Goal: Browse casually

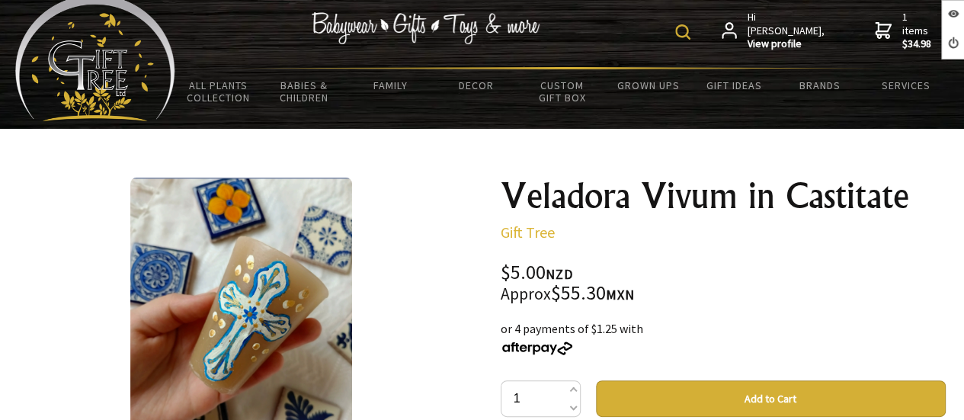
scroll to position [35, 0]
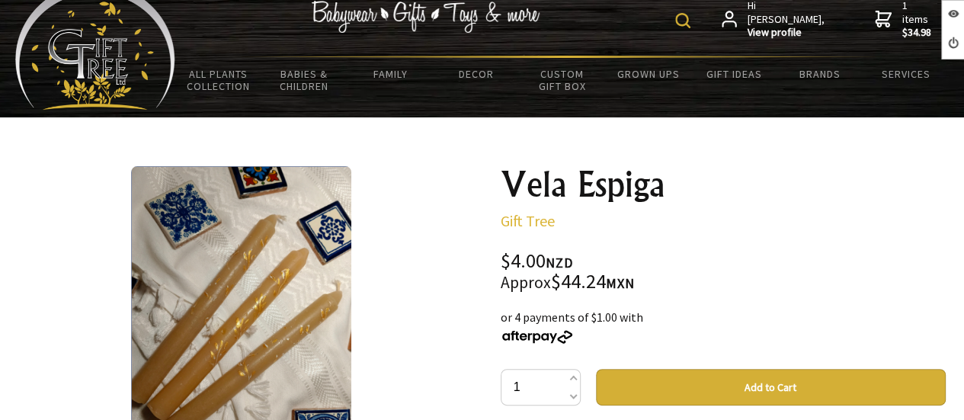
scroll to position [24, 0]
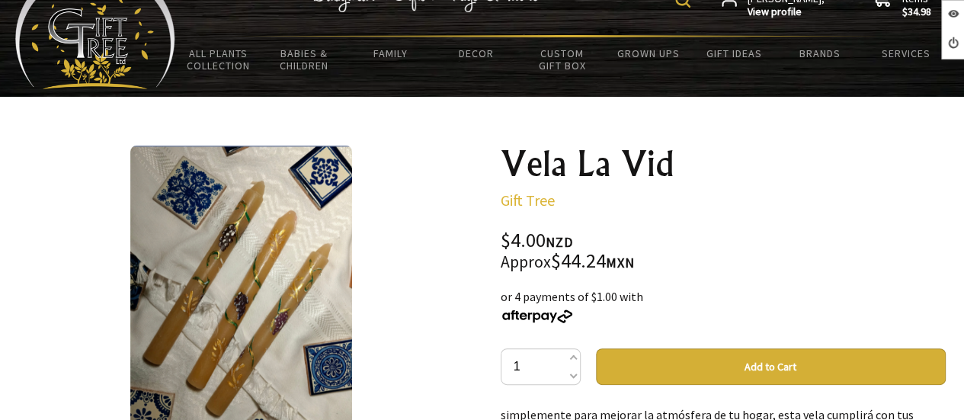
scroll to position [76, 0]
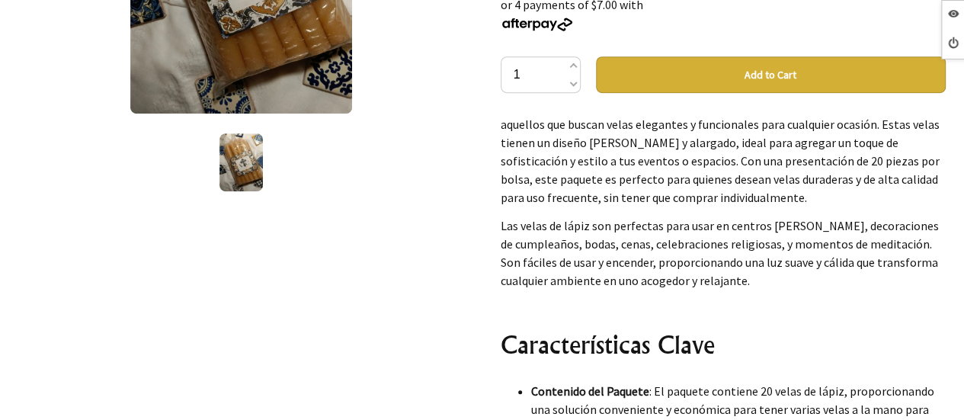
scroll to position [534, 0]
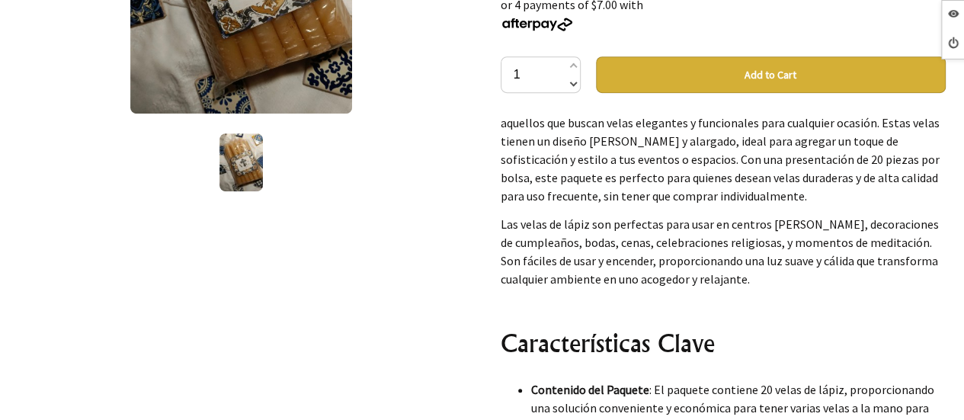
click at [574, 77] on span at bounding box center [573, 82] width 8 height 18
click at [574, 83] on span at bounding box center [573, 82] width 8 height 18
click at [569, 65] on span at bounding box center [573, 67] width 8 height 18
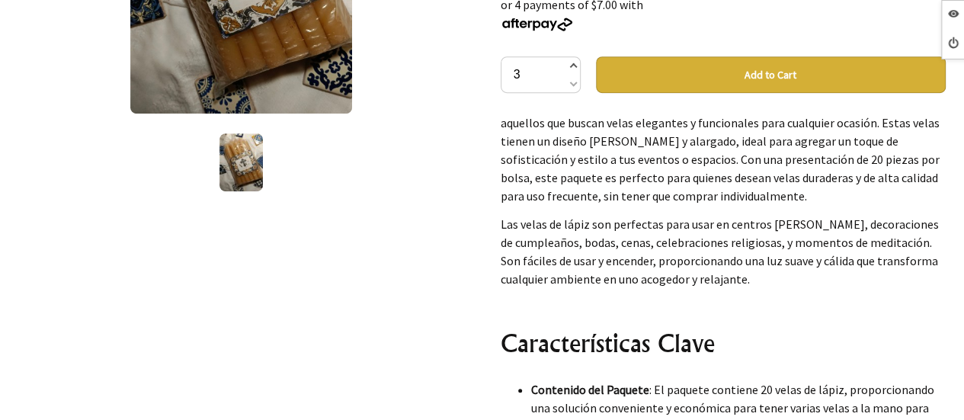
click at [569, 65] on span at bounding box center [573, 67] width 8 height 18
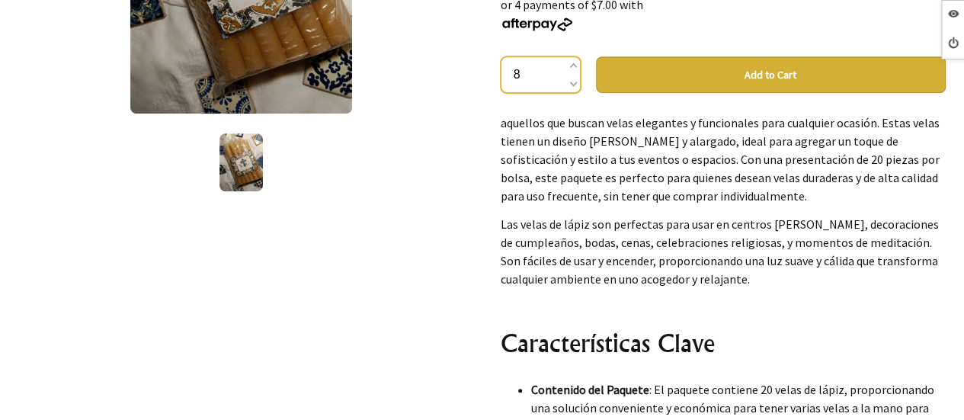
click at [566, 66] on input "8" at bounding box center [541, 74] width 80 height 37
click at [575, 66] on span at bounding box center [573, 67] width 8 height 18
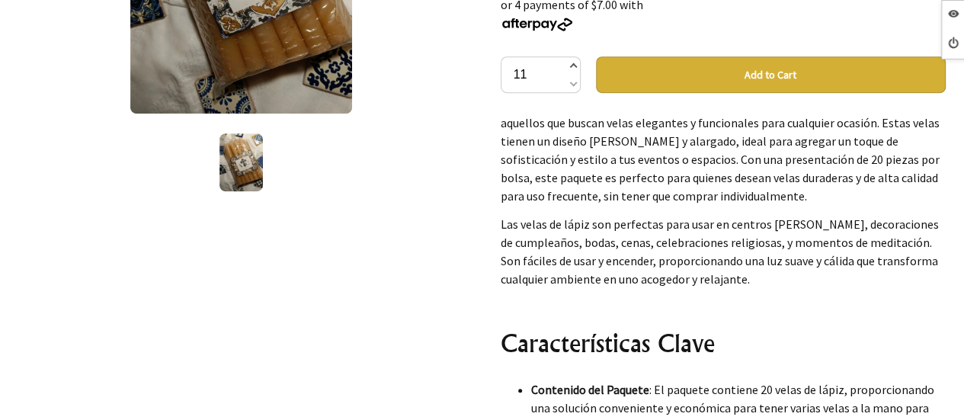
click at [575, 66] on span at bounding box center [573, 67] width 8 height 18
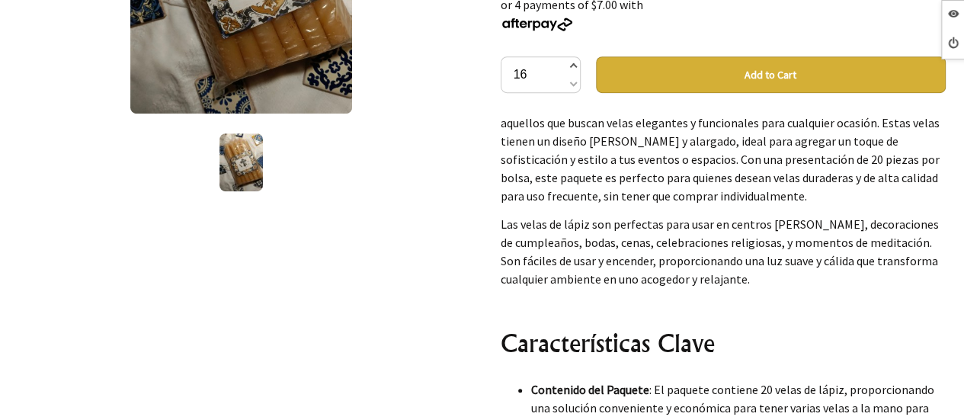
click at [575, 66] on span at bounding box center [573, 67] width 8 height 18
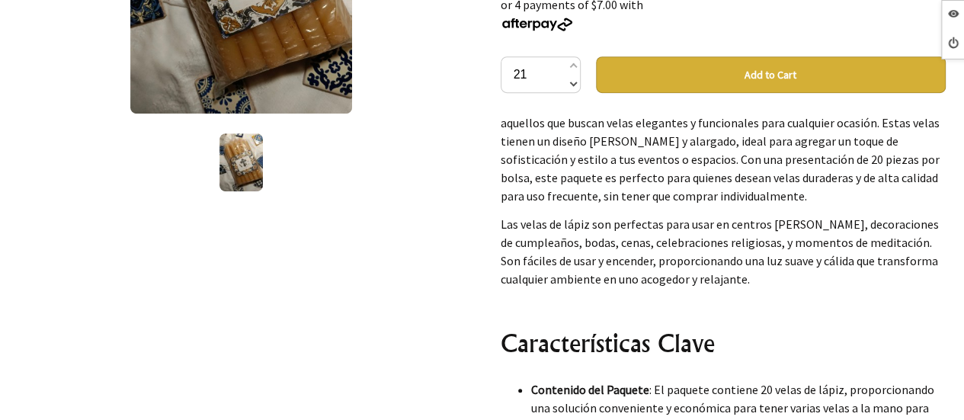
click at [573, 83] on span at bounding box center [573, 82] width 8 height 18
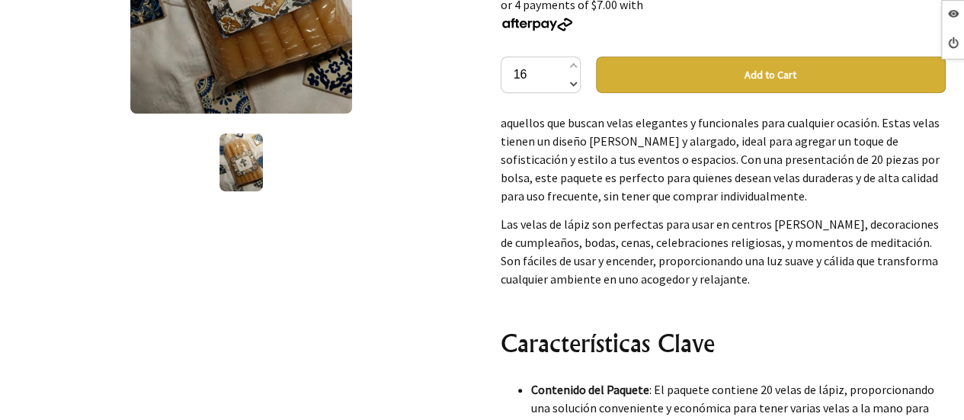
click at [573, 83] on span at bounding box center [573, 82] width 8 height 18
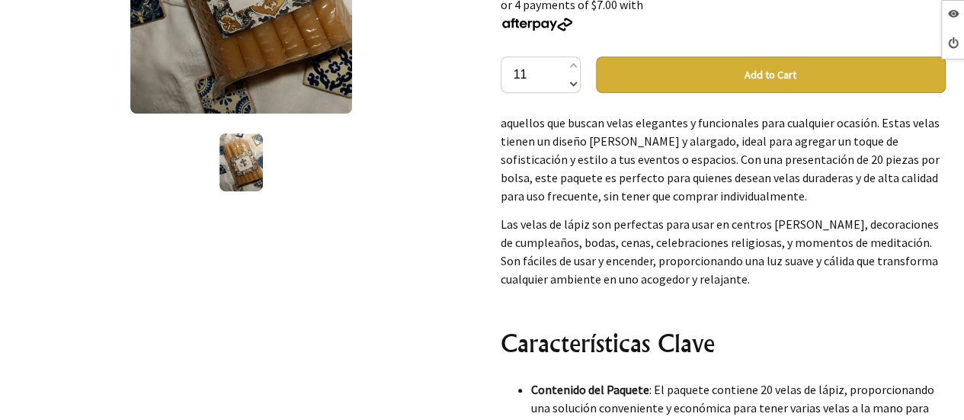
click at [573, 83] on span at bounding box center [573, 82] width 8 height 18
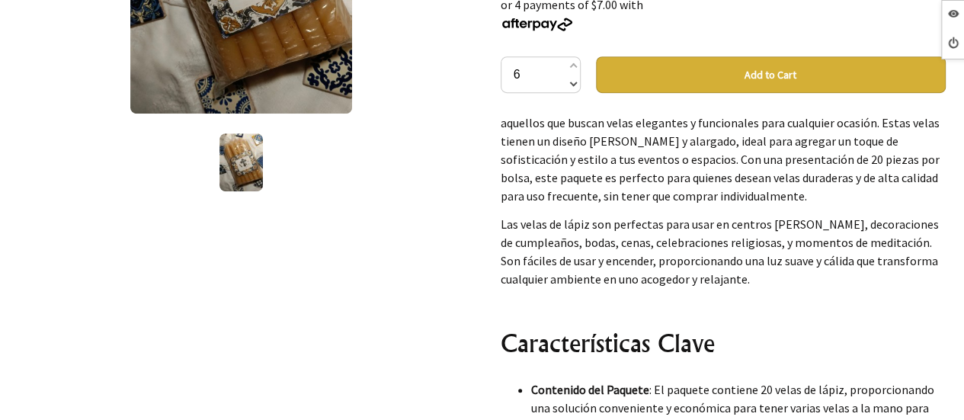
click at [573, 83] on span at bounding box center [573, 82] width 8 height 18
click at [573, 80] on span at bounding box center [573, 82] width 8 height 18
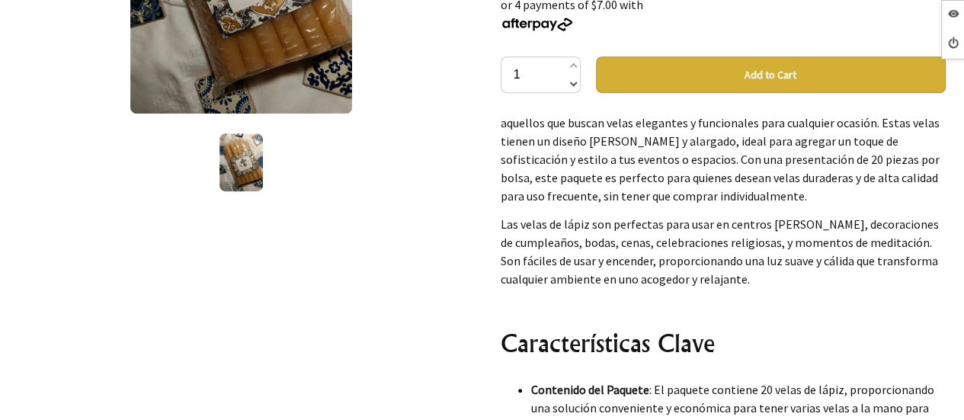
click at [569, 81] on span at bounding box center [573, 82] width 8 height 18
type input "0"
click at [472, 98] on div "1 /1" at bounding box center [242, 270] width 470 height 930
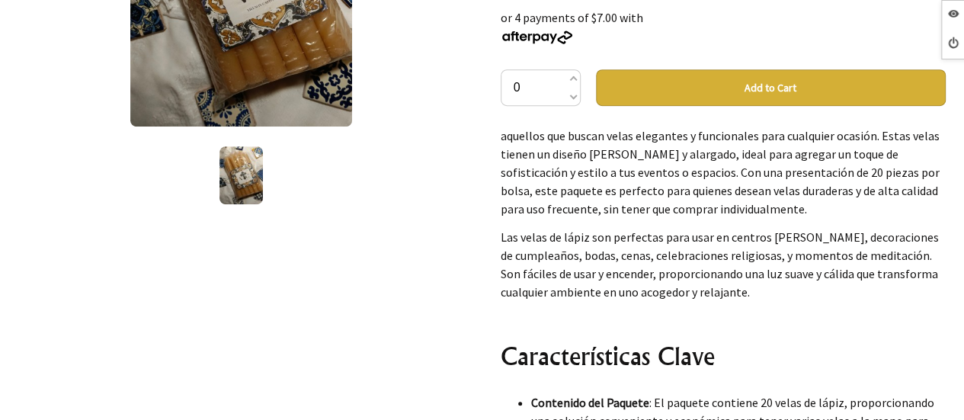
scroll to position [152, 0]
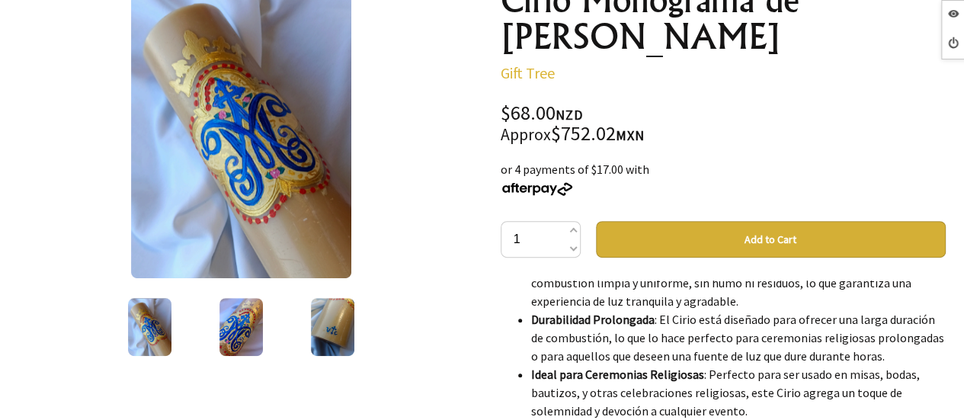
scroll to position [76, 0]
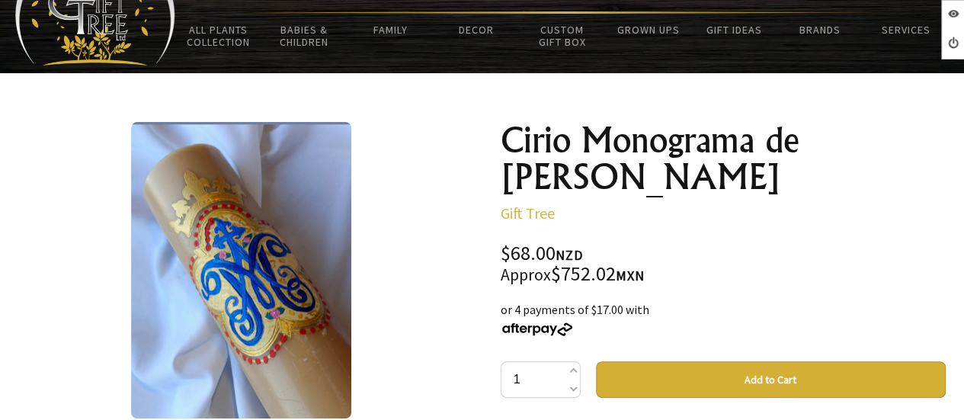
click at [396, 266] on div at bounding box center [241, 270] width 445 height 297
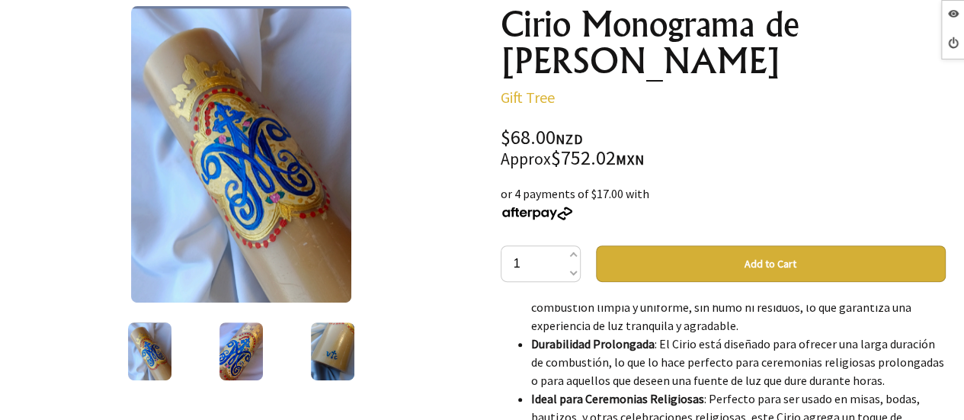
scroll to position [229, 0]
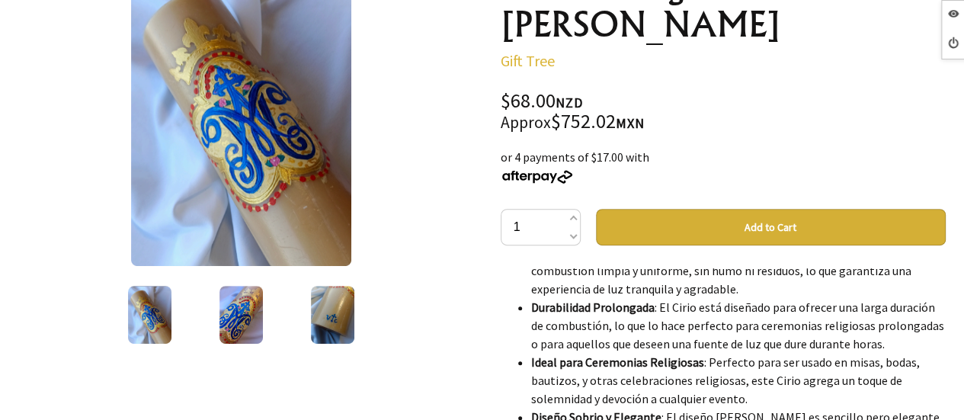
click at [241, 308] on img at bounding box center [241, 315] width 43 height 58
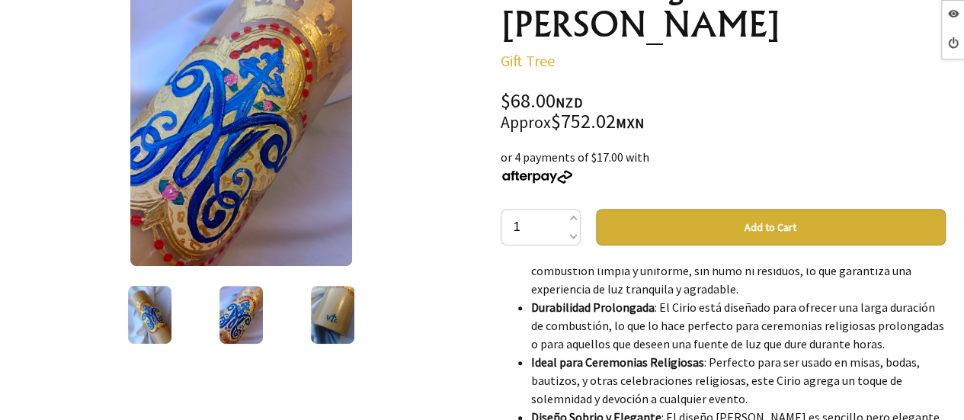
click at [307, 330] on div at bounding box center [332, 315] width 91 height 64
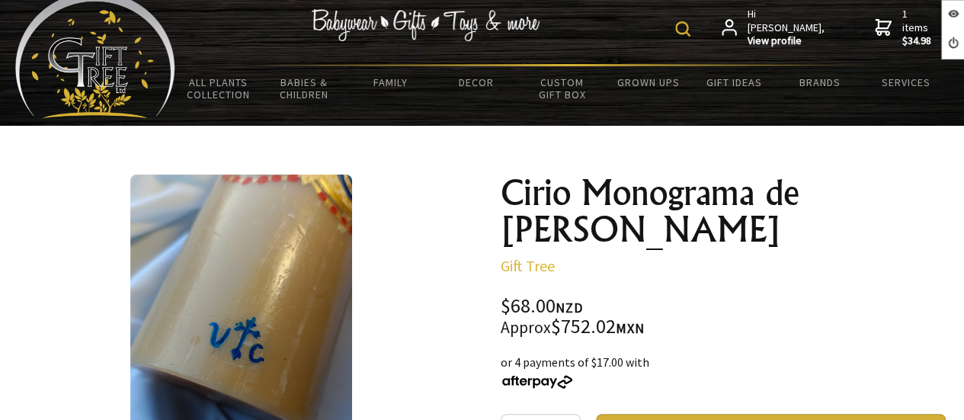
scroll to position [0, 0]
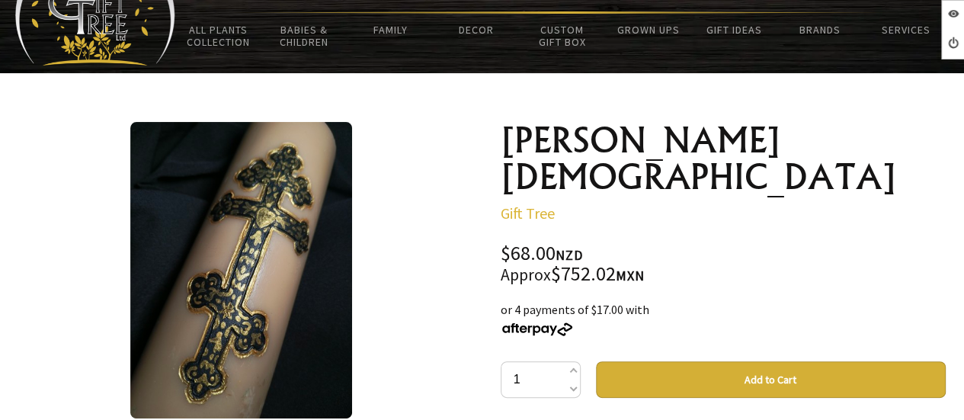
scroll to position [152, 0]
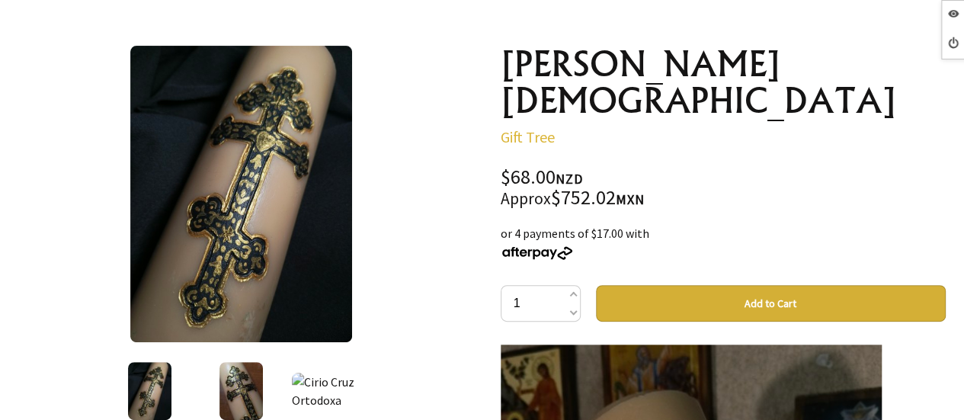
click at [434, 203] on div at bounding box center [241, 194] width 445 height 297
click at [245, 386] on img at bounding box center [241, 391] width 43 height 58
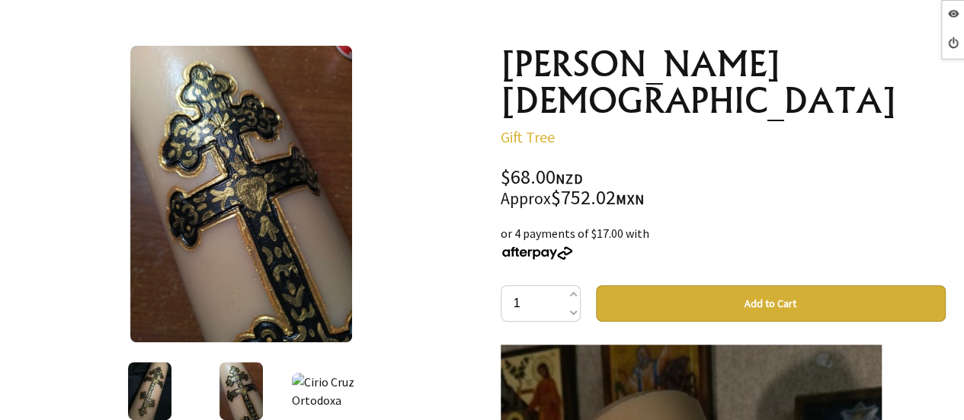
click at [355, 389] on div at bounding box center [332, 391] width 91 height 64
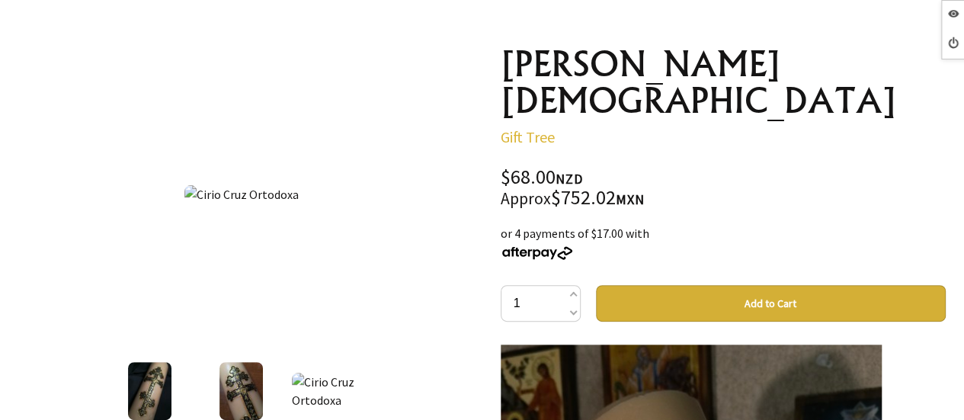
click at [342, 379] on img at bounding box center [333, 391] width 82 height 37
click at [337, 373] on img at bounding box center [333, 391] width 82 height 37
click at [198, 386] on div at bounding box center [241, 391] width 91 height 64
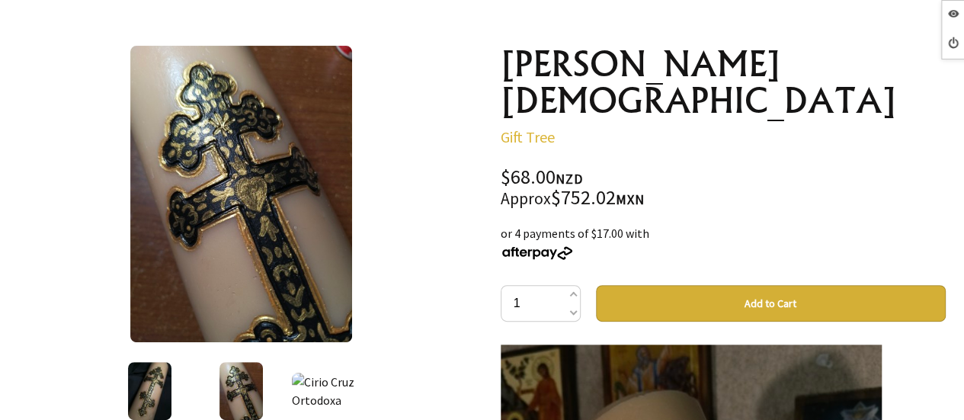
click at [312, 380] on img at bounding box center [333, 391] width 82 height 37
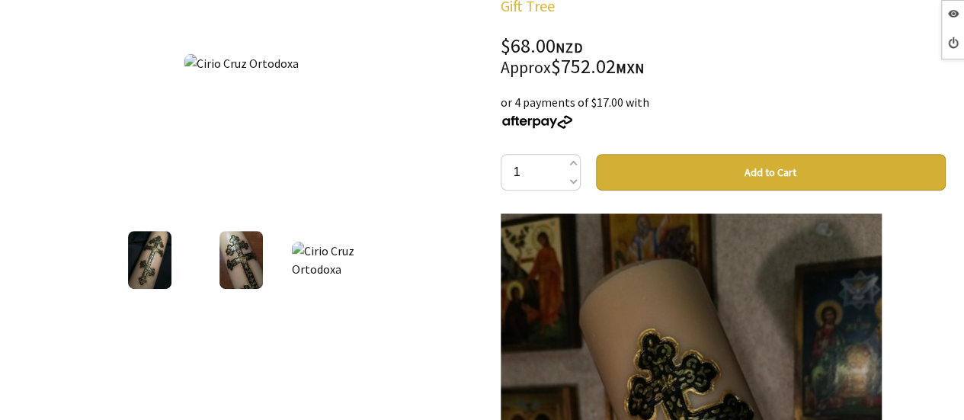
scroll to position [305, 0]
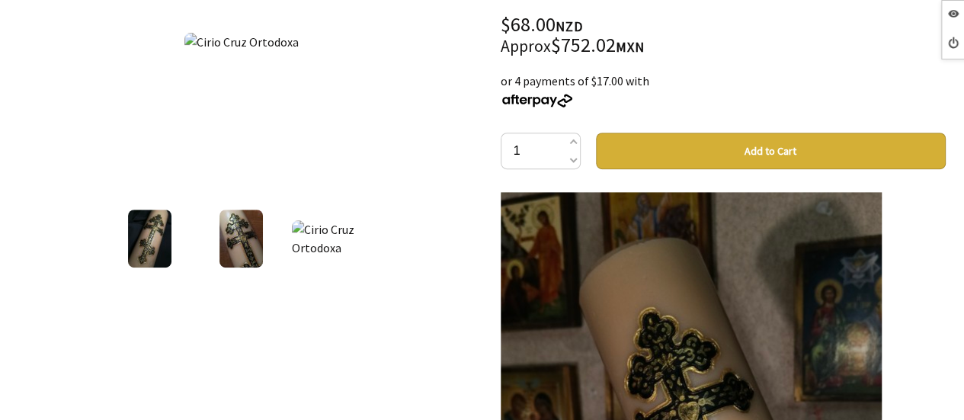
click at [332, 251] on img at bounding box center [333, 238] width 82 height 37
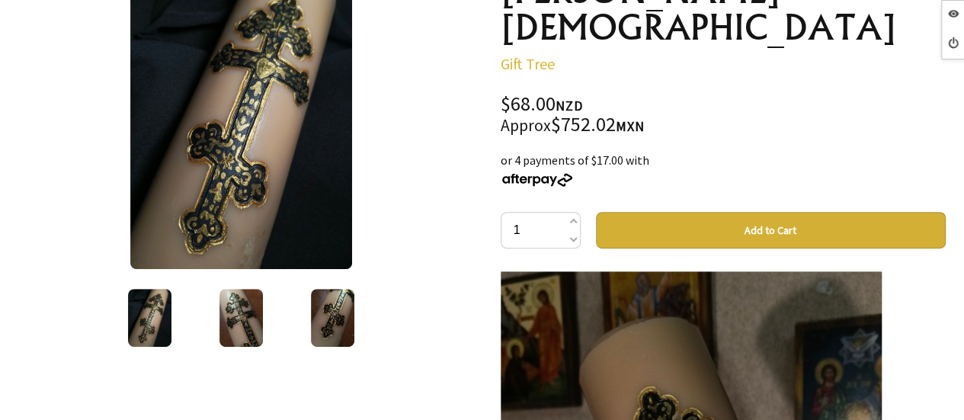
scroll to position [229, 0]
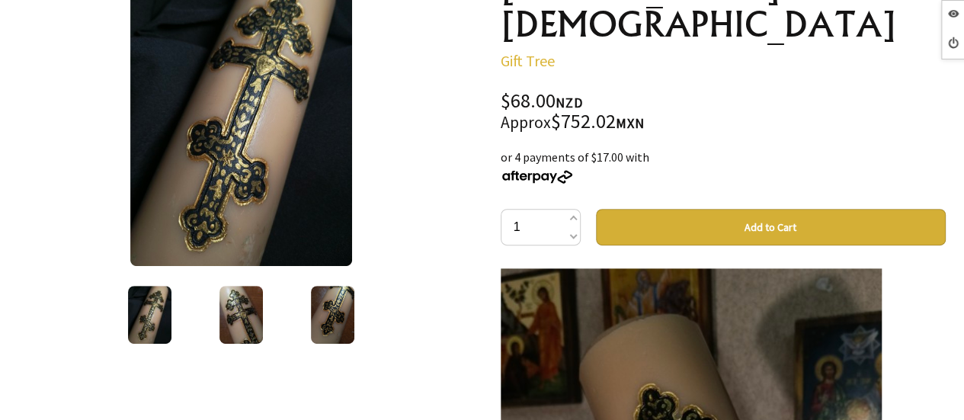
click at [242, 312] on img at bounding box center [241, 315] width 43 height 58
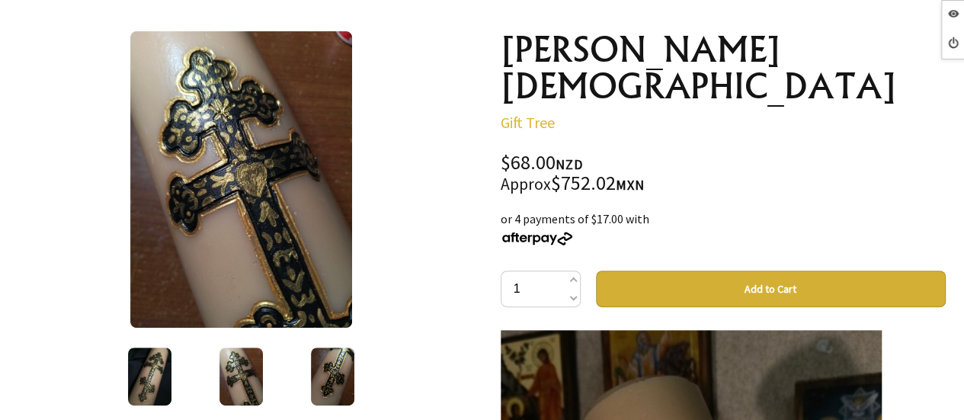
scroll to position [152, 0]
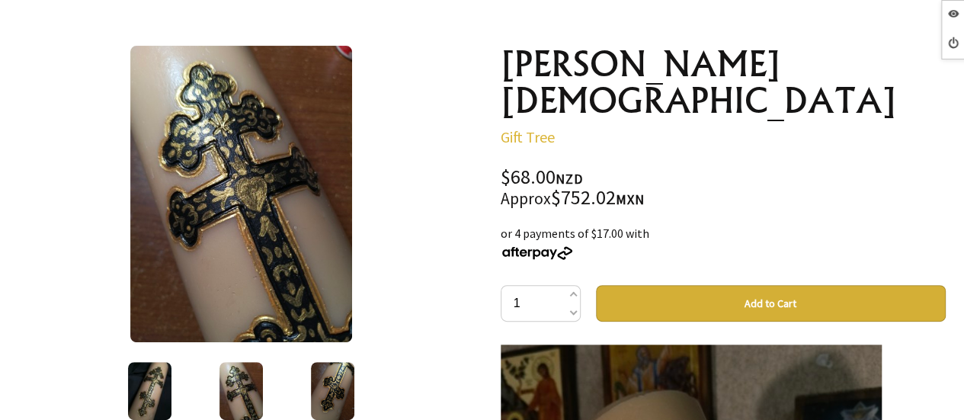
click at [338, 386] on img at bounding box center [332, 391] width 43 height 58
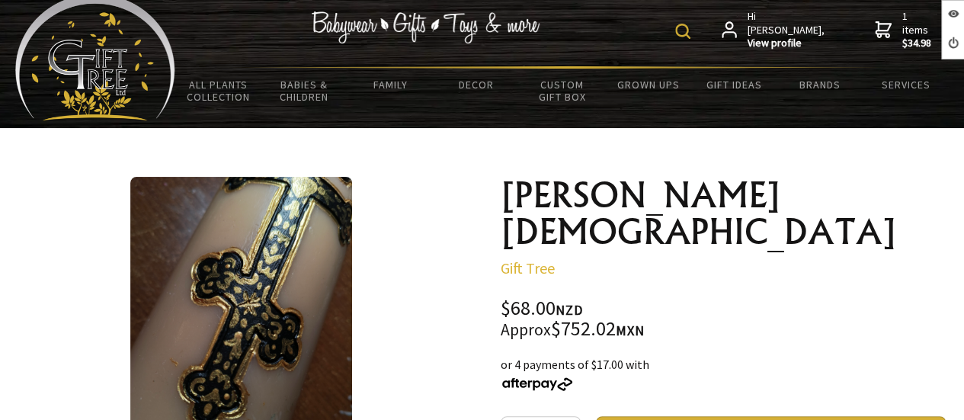
scroll to position [0, 0]
